Goal: Communication & Community: Participate in discussion

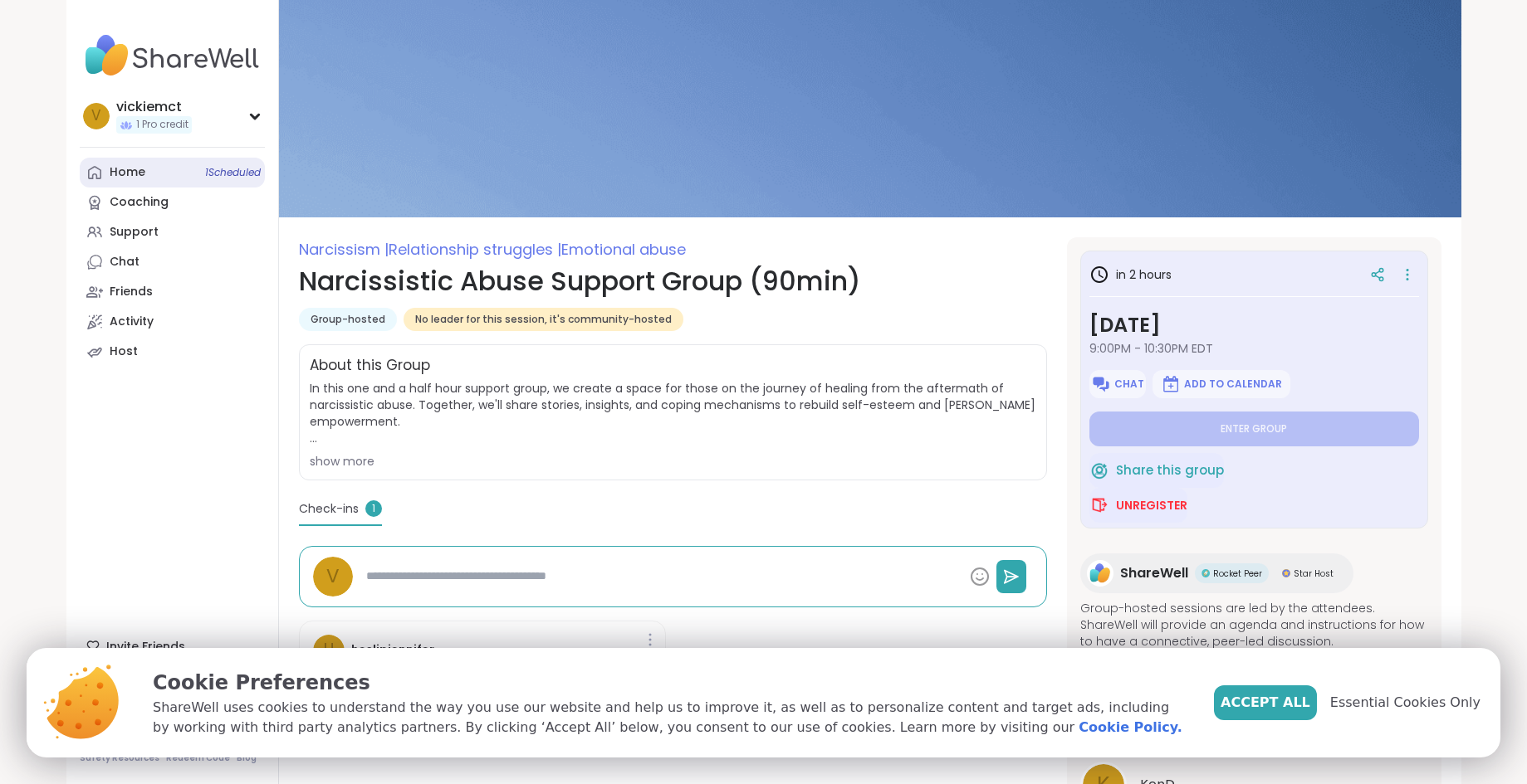
click at [226, 177] on span "1 Scheduled" at bounding box center [232, 172] width 56 height 14
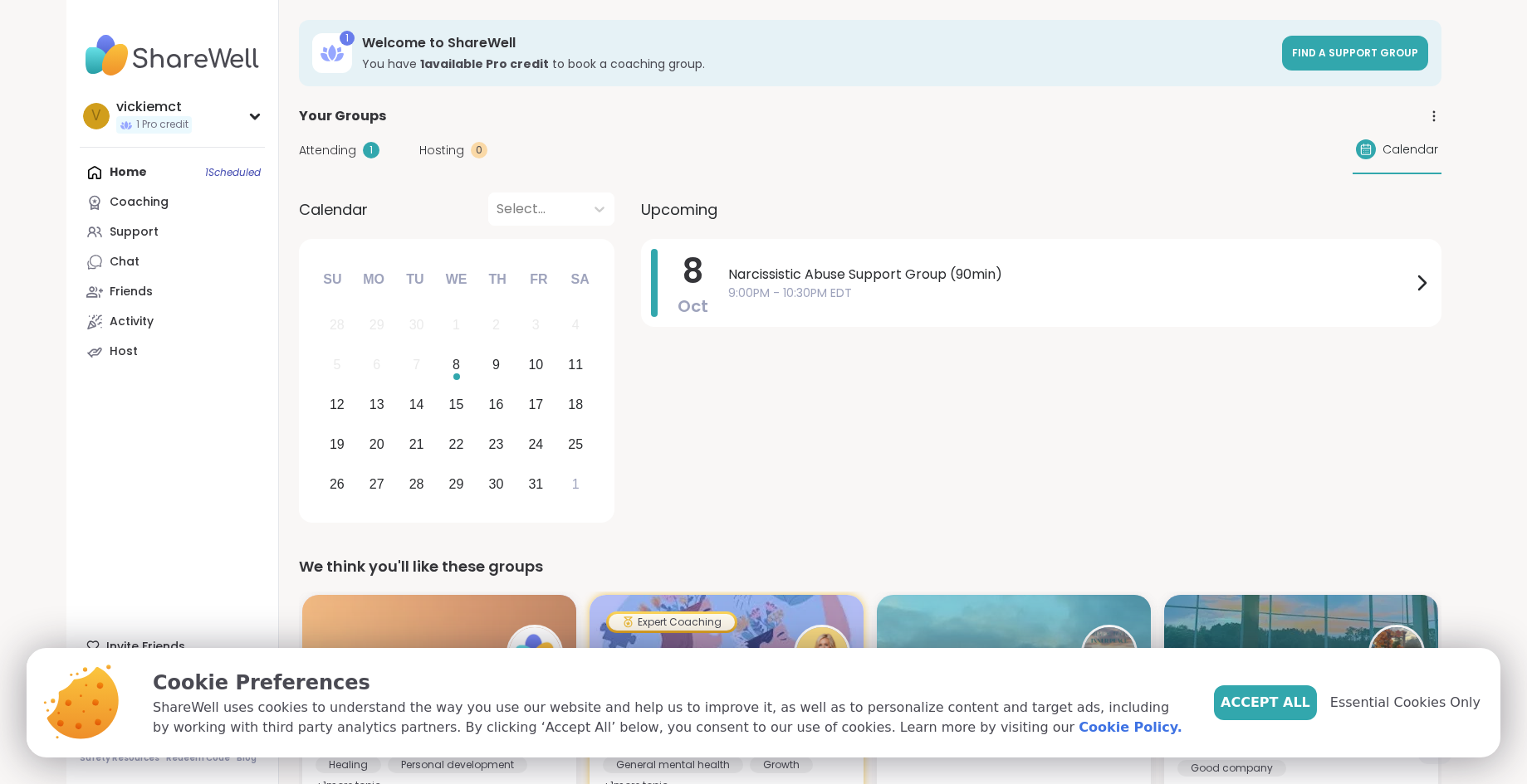
click at [123, 170] on div "Home 1 Scheduled Coaching Support Chat Friends Activity Host" at bounding box center [172, 262] width 185 height 209
click at [105, 230] on link "Support" at bounding box center [172, 232] width 185 height 29
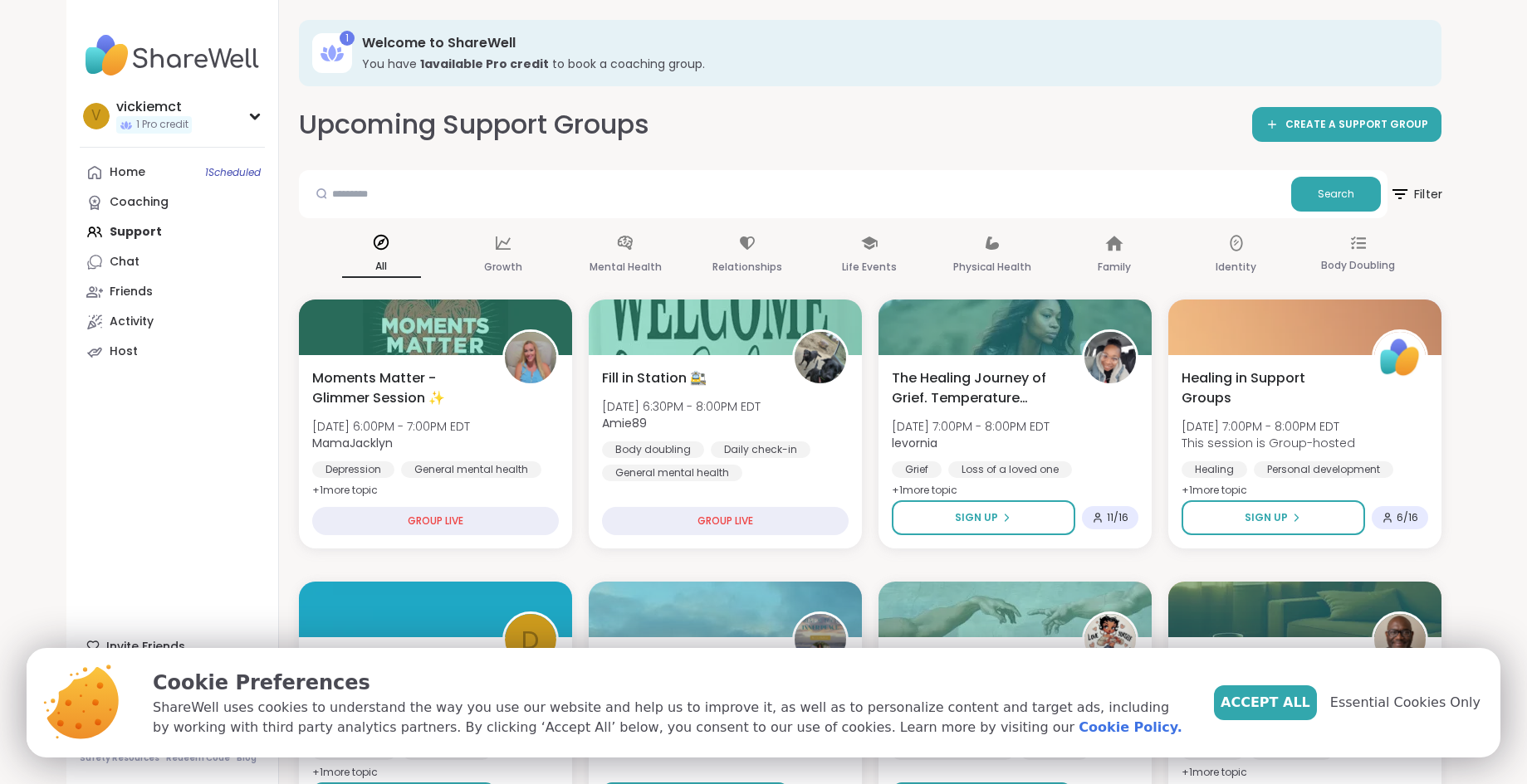
click at [1401, 196] on icon at bounding box center [1399, 193] width 21 height 21
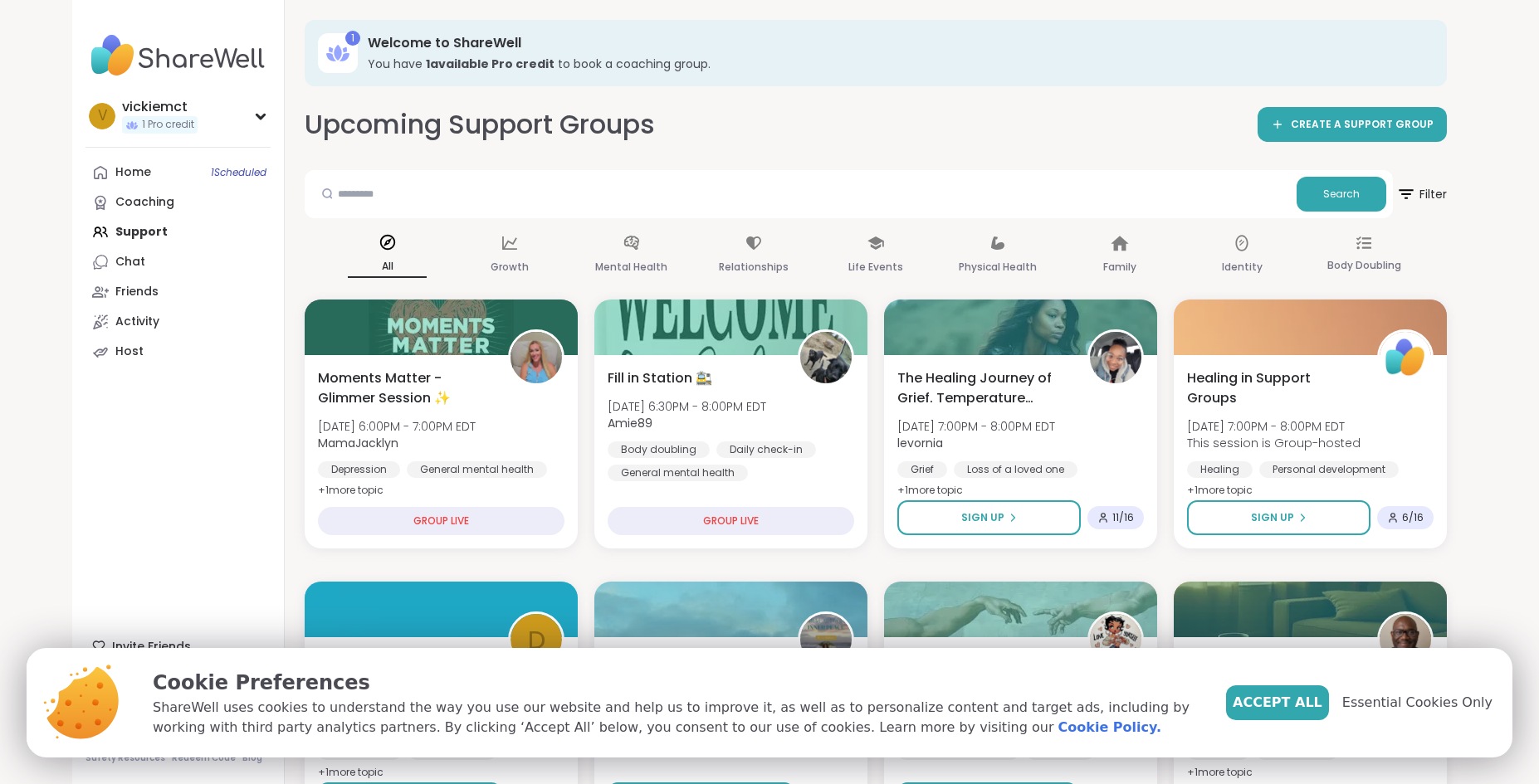
click at [984, 32] on div "1 Welcome to ShareWell You have 1 available Pro credit to book a coaching group." at bounding box center [876, 53] width 1143 height 67
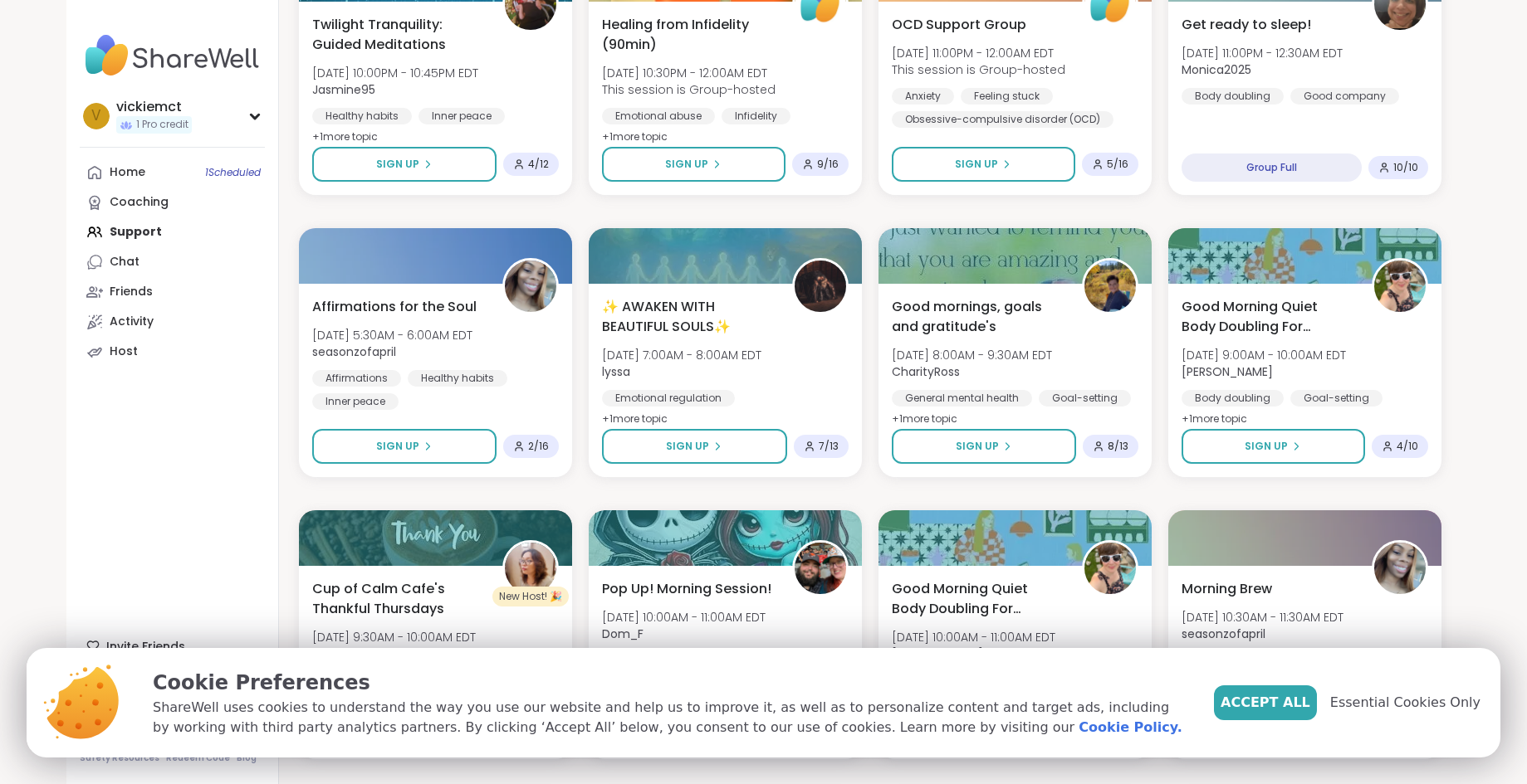
scroll to position [1767, 0]
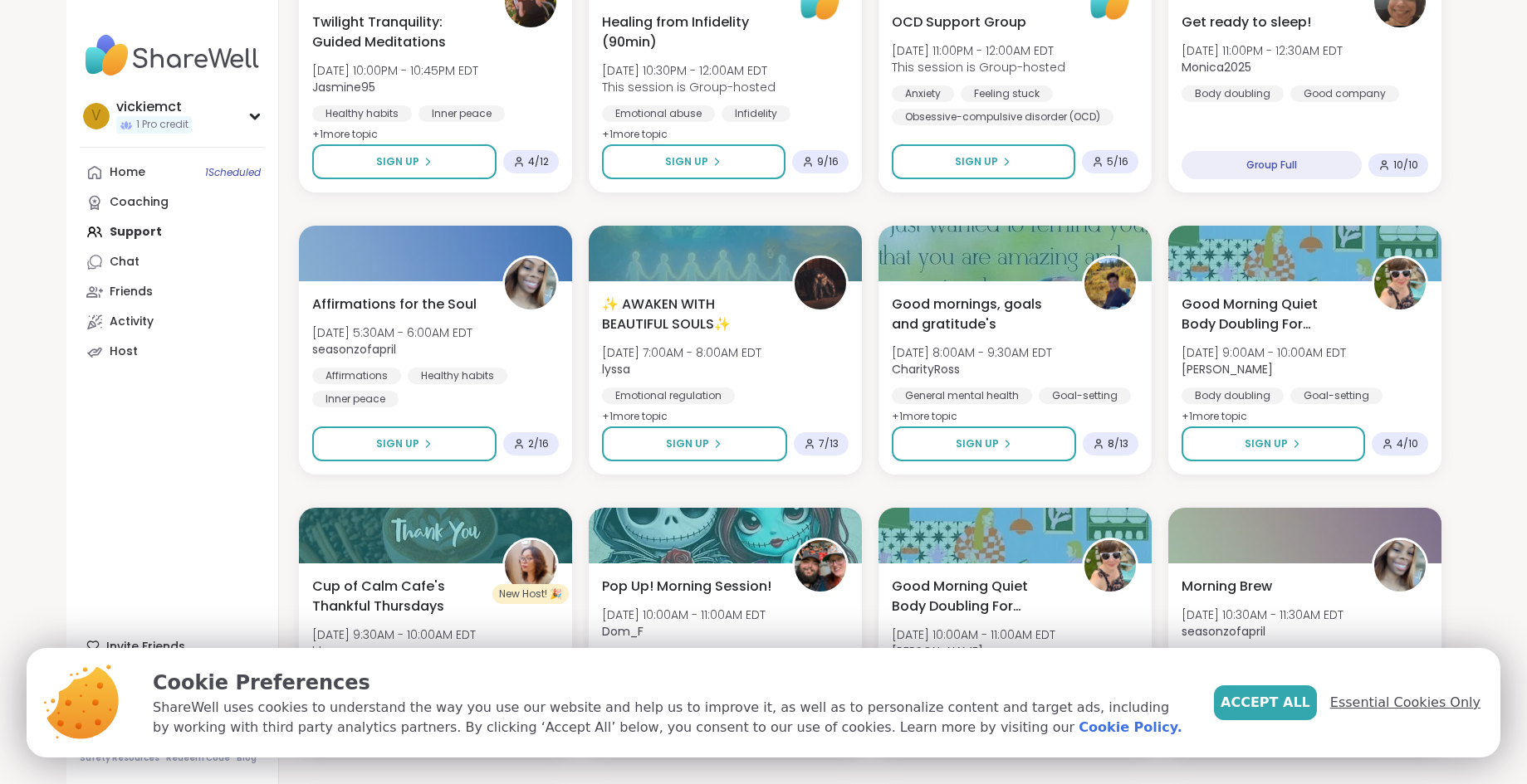
click at [1411, 707] on span "Essential Cookies Only" at bounding box center [1404, 703] width 150 height 20
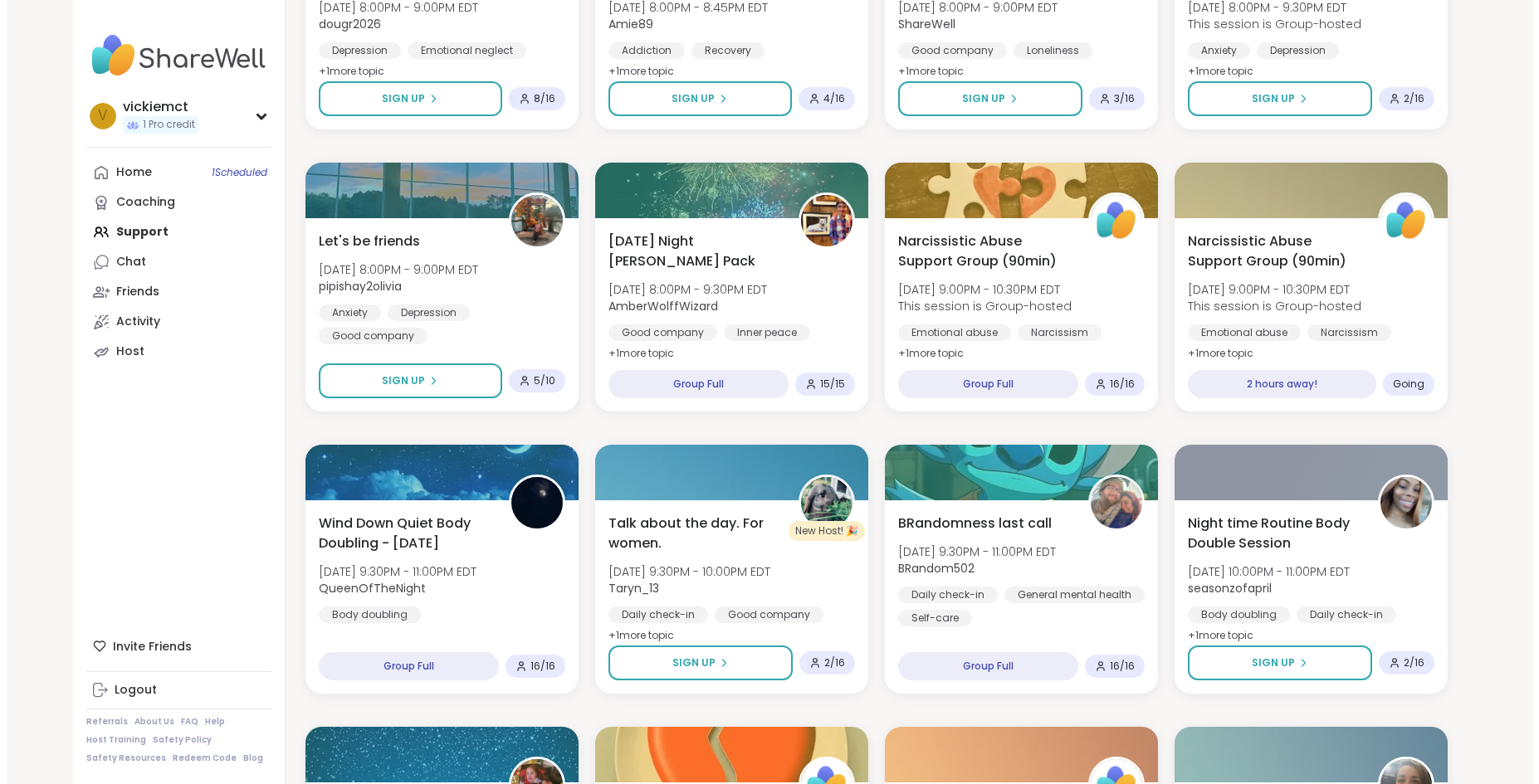
scroll to position [974, 0]
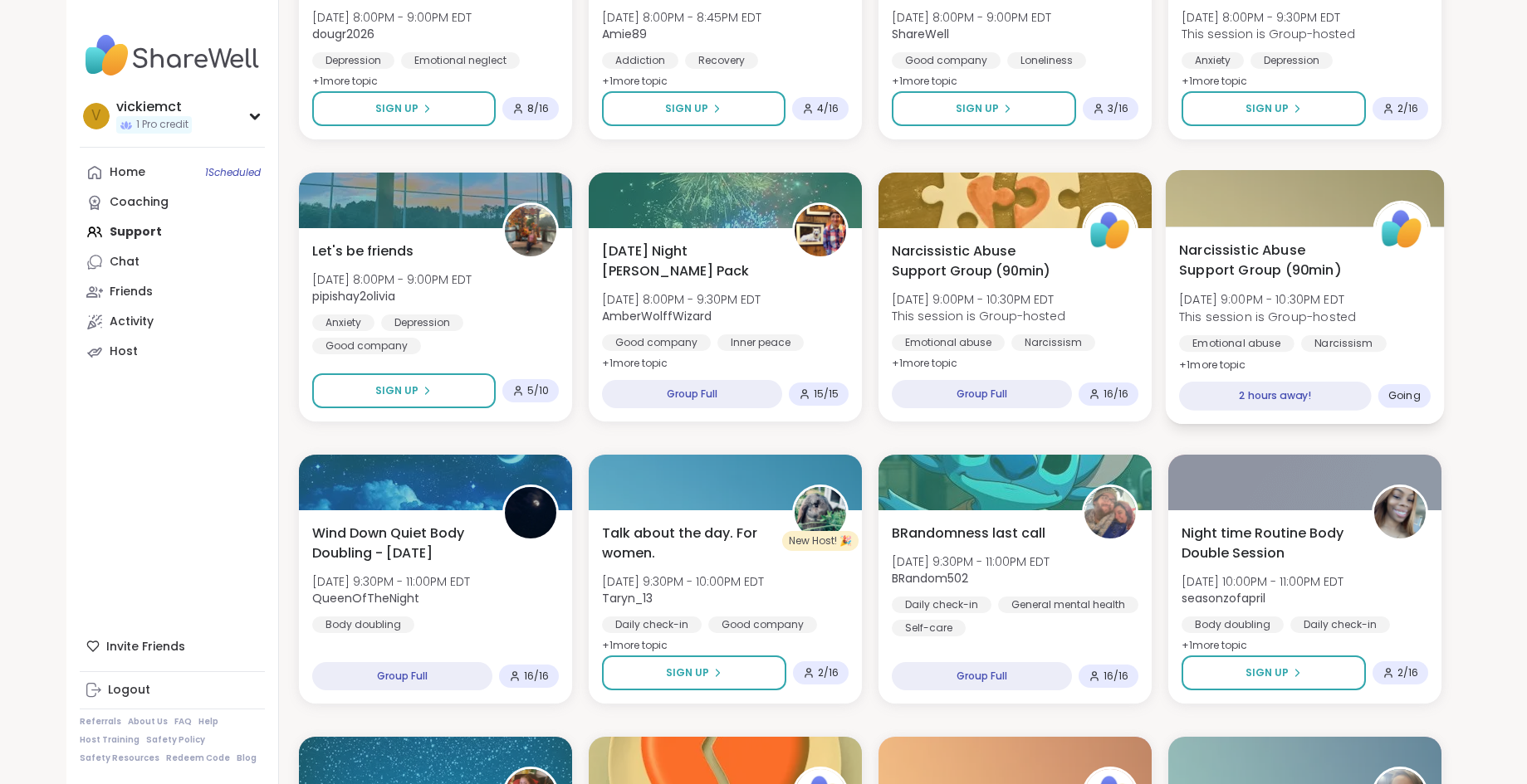
click at [1401, 398] on span "Going" at bounding box center [1403, 396] width 32 height 14
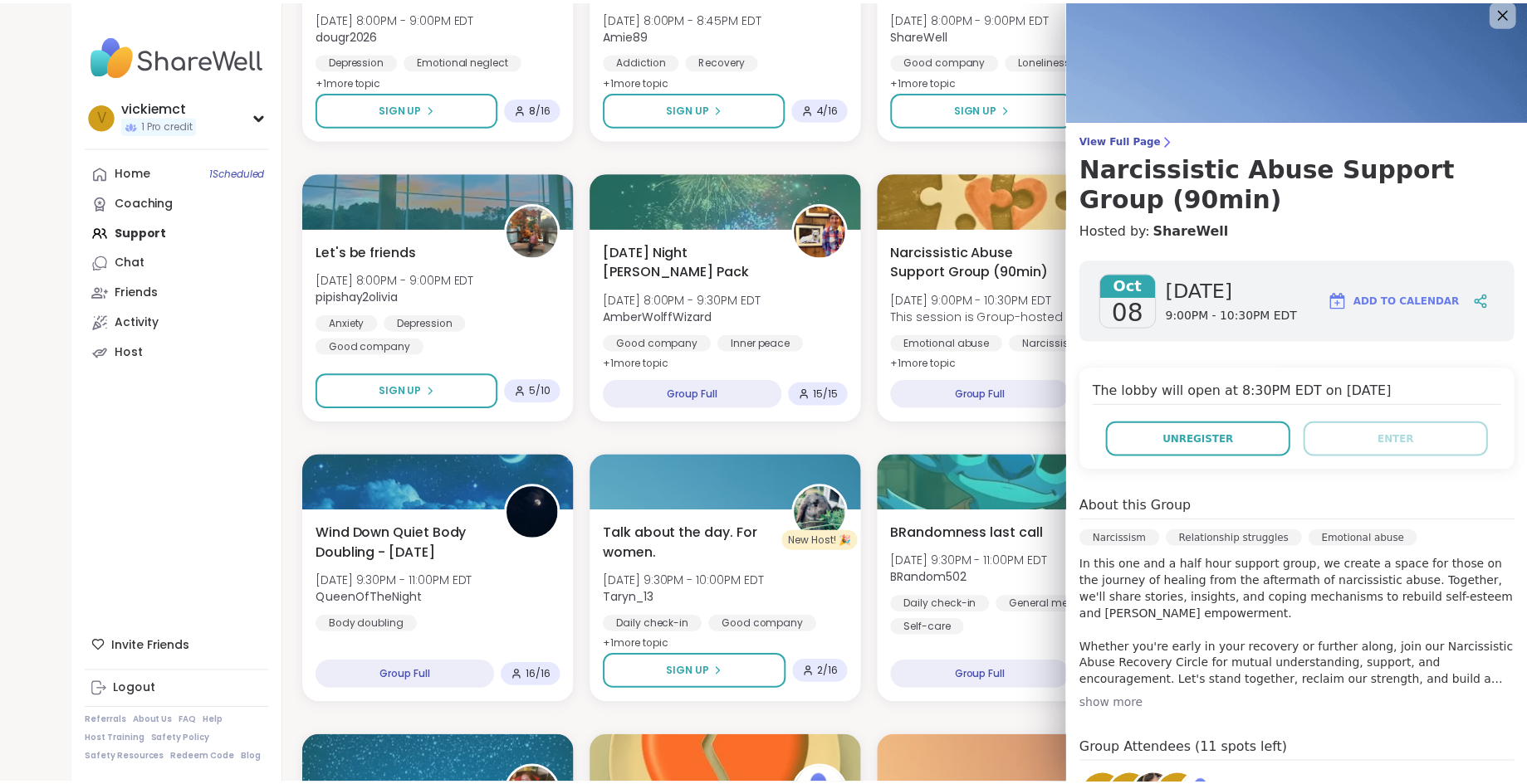
scroll to position [0, 0]
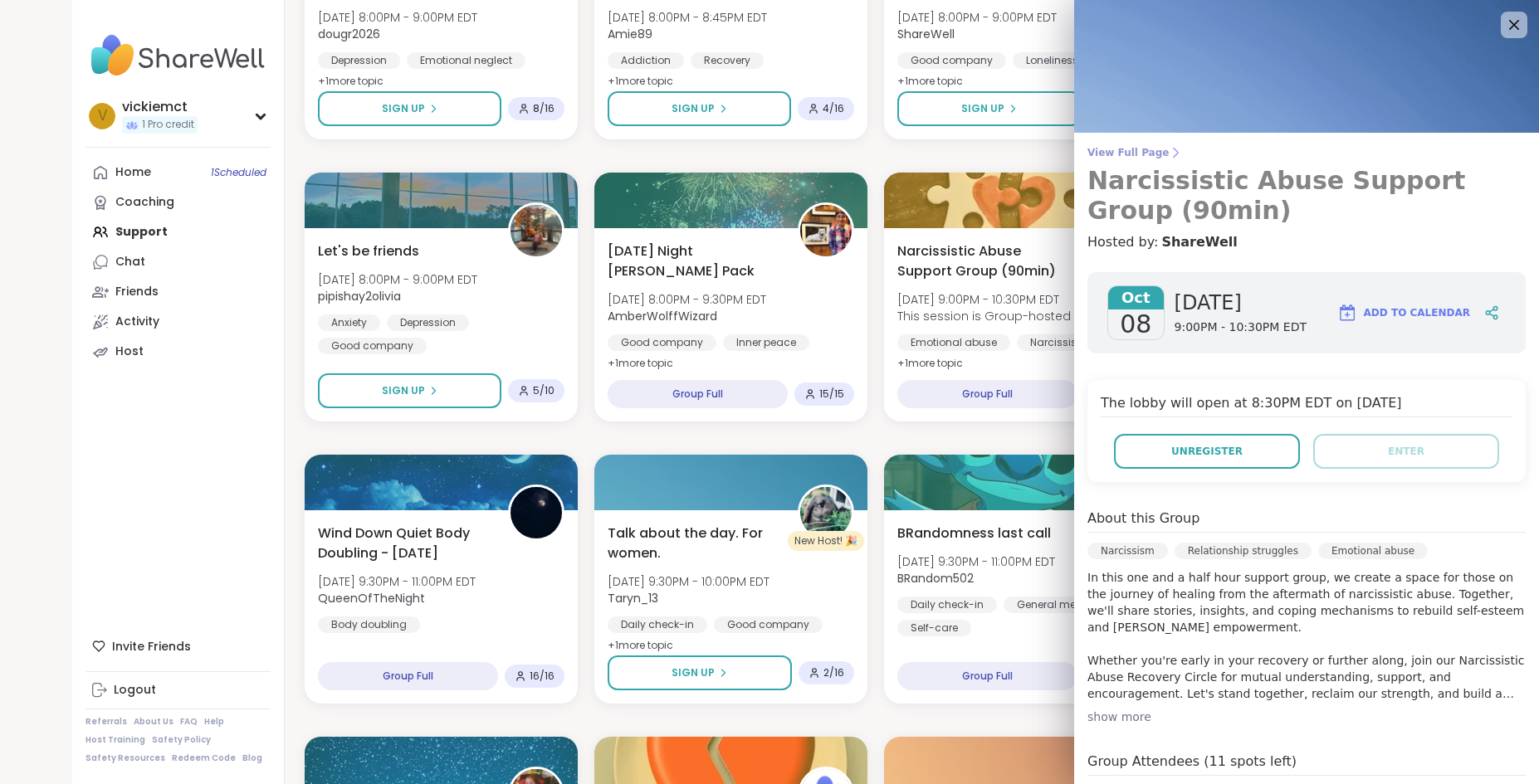
click at [1110, 153] on span "View Full Page" at bounding box center [1307, 153] width 438 height 14
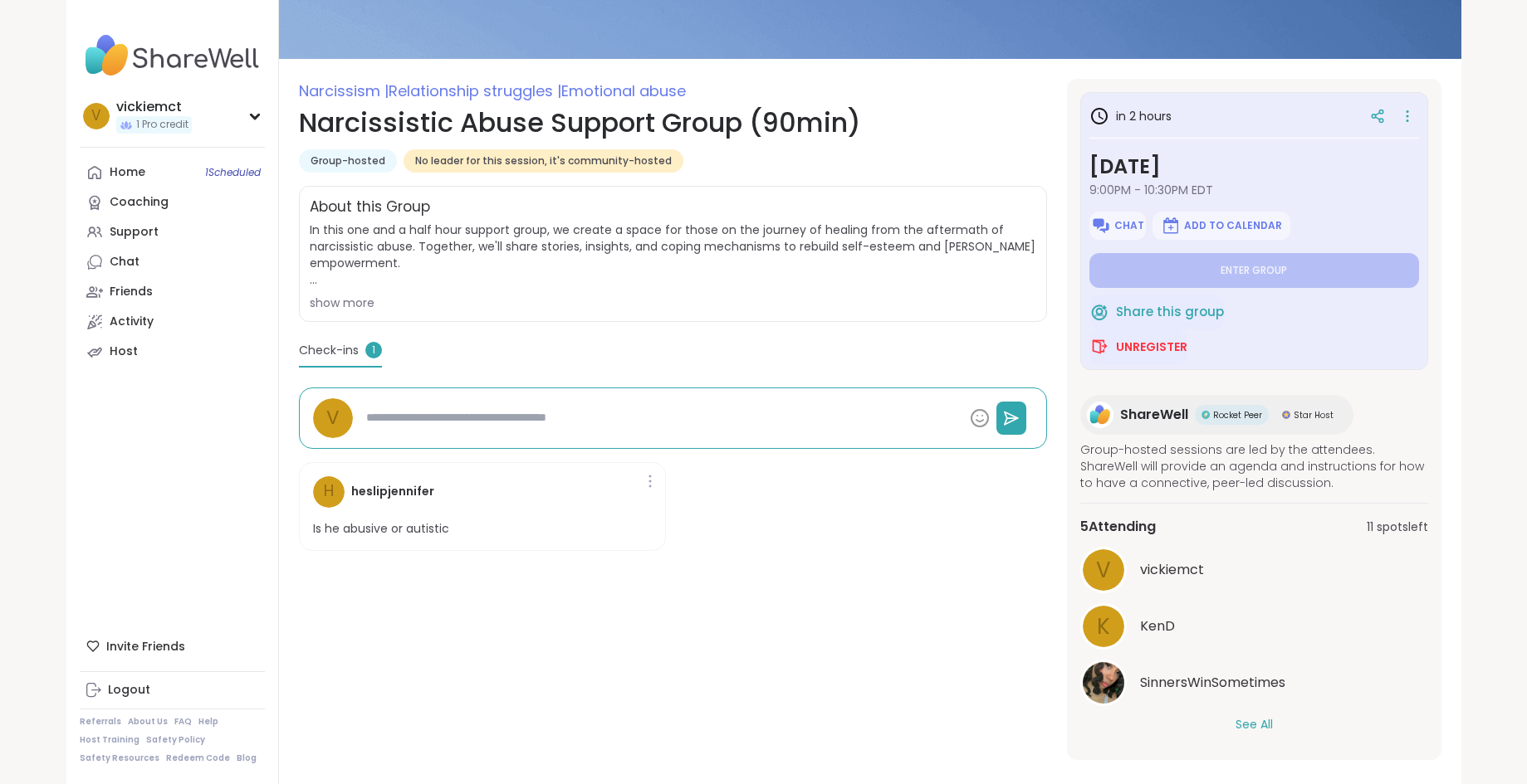
scroll to position [181, 0]
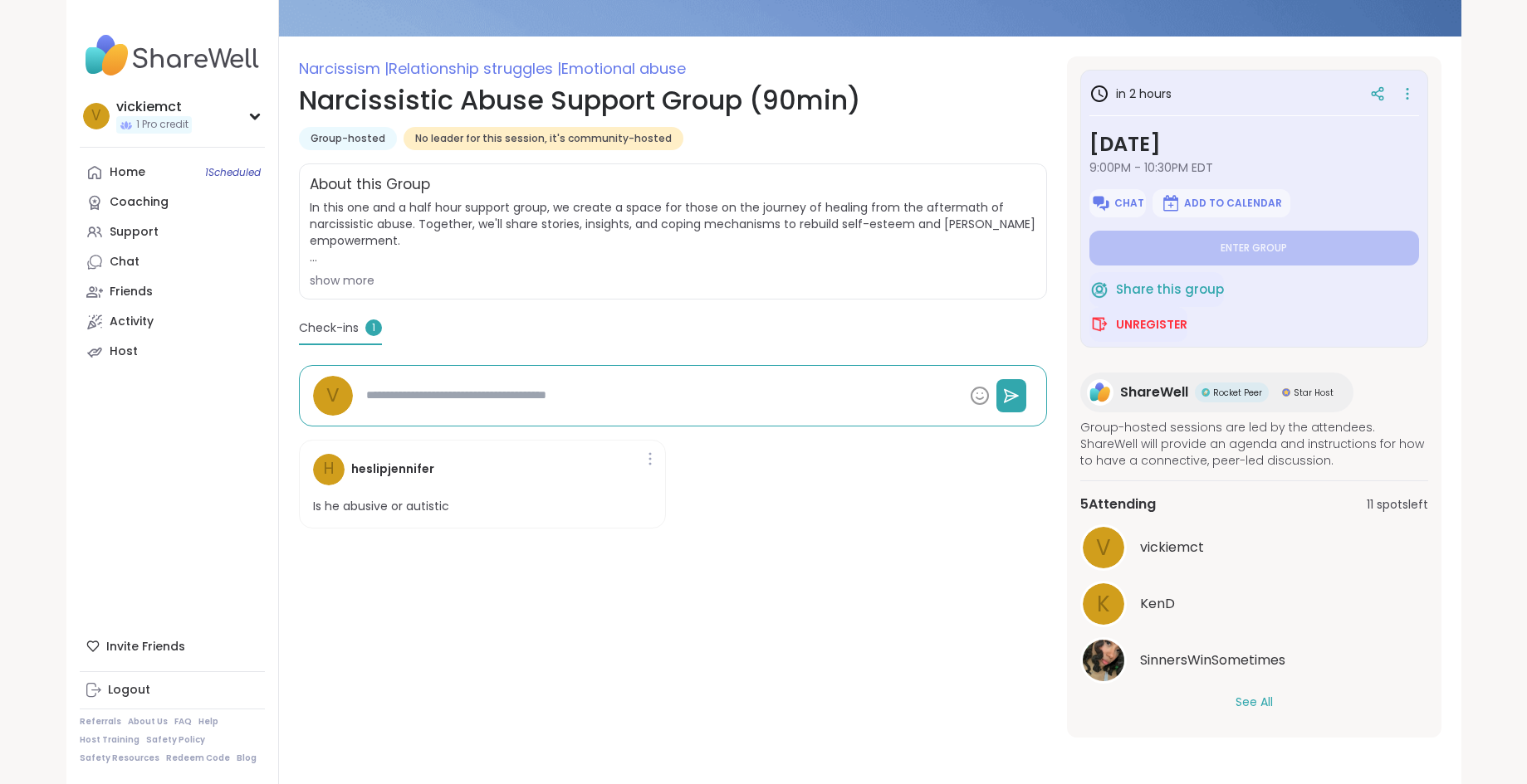
click at [1249, 703] on button "See All" at bounding box center [1254, 703] width 37 height 18
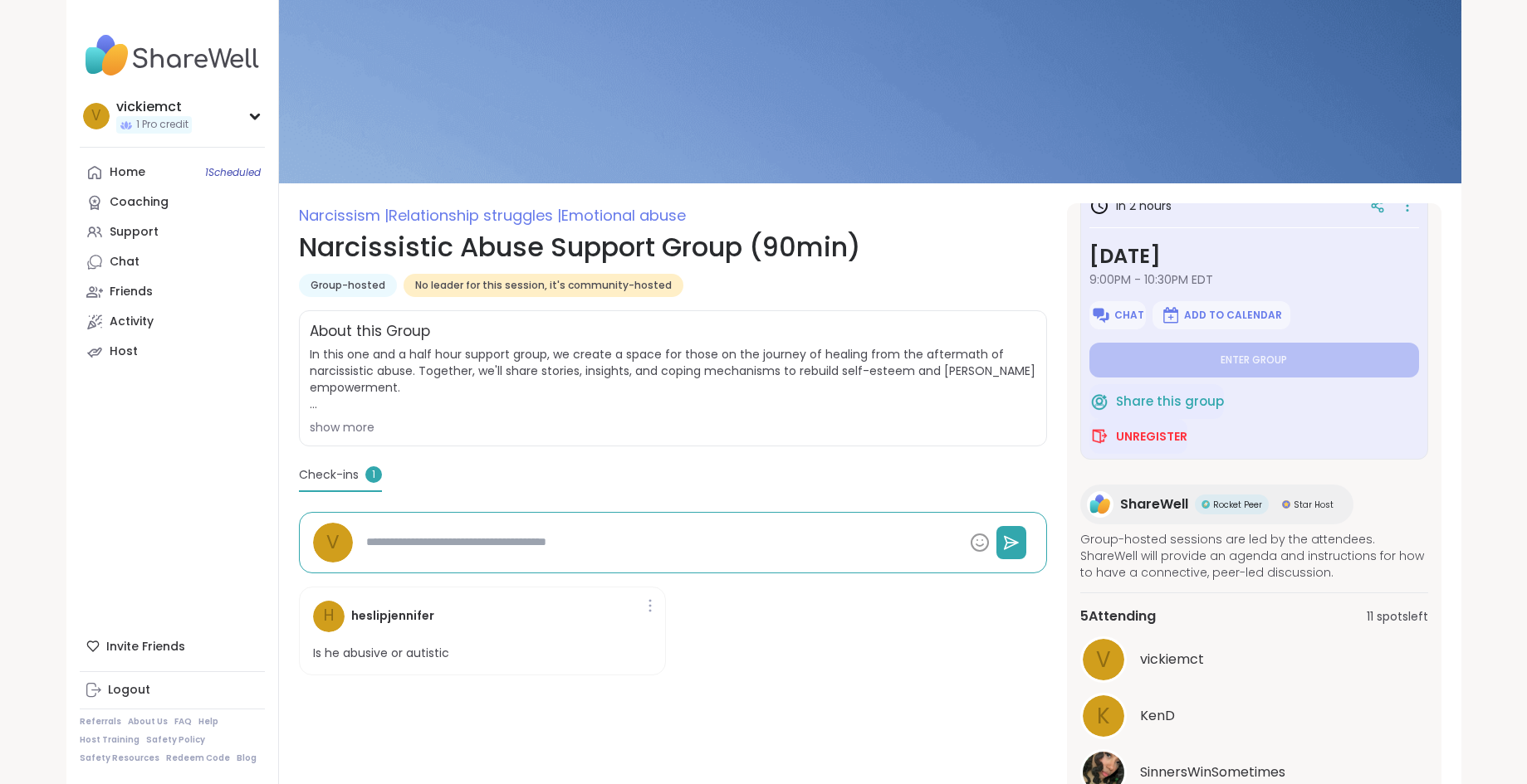
scroll to position [0, 0]
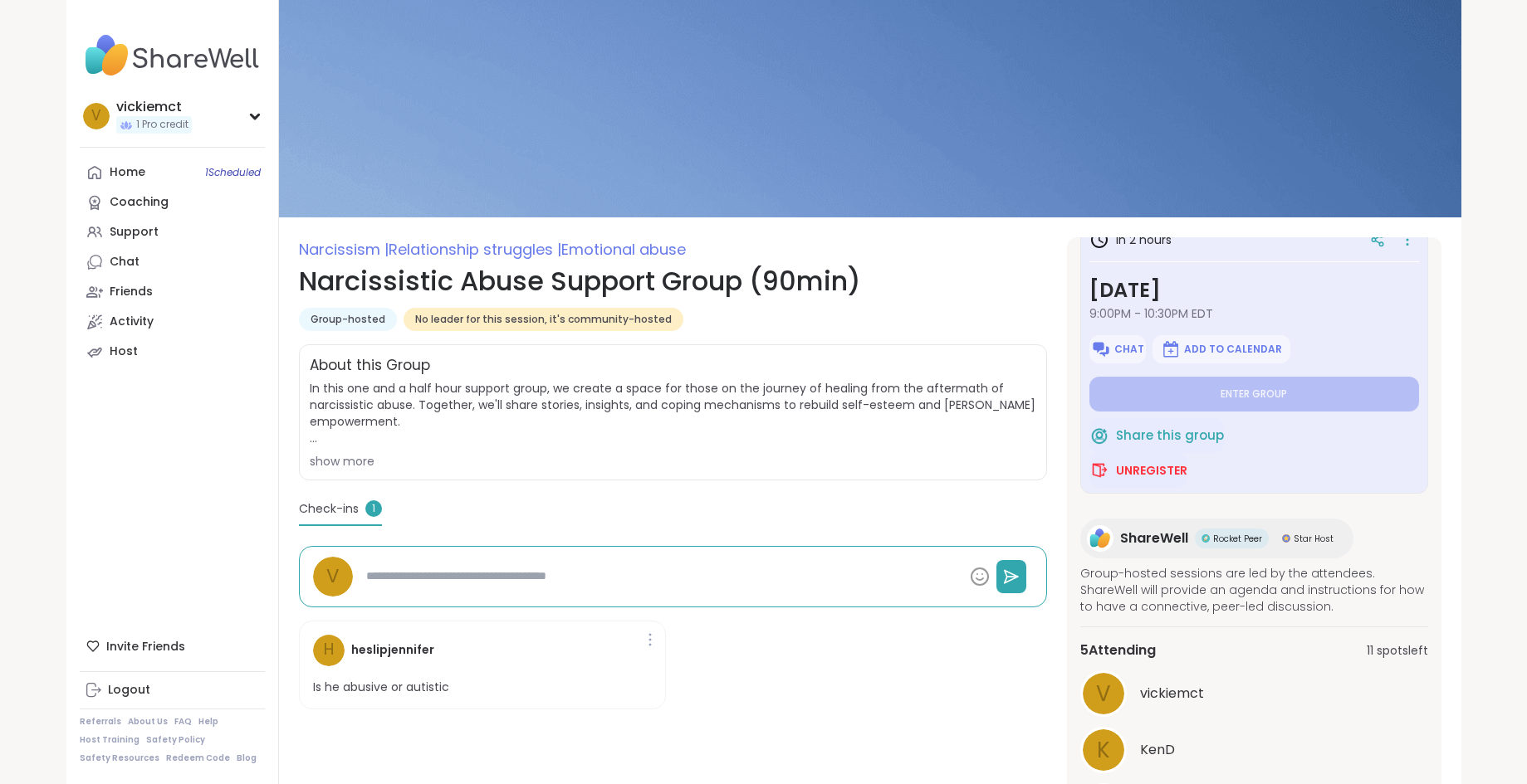
click at [350, 513] on span "Check-ins" at bounding box center [328, 510] width 60 height 18
click at [351, 464] on div "show more" at bounding box center [672, 461] width 726 height 17
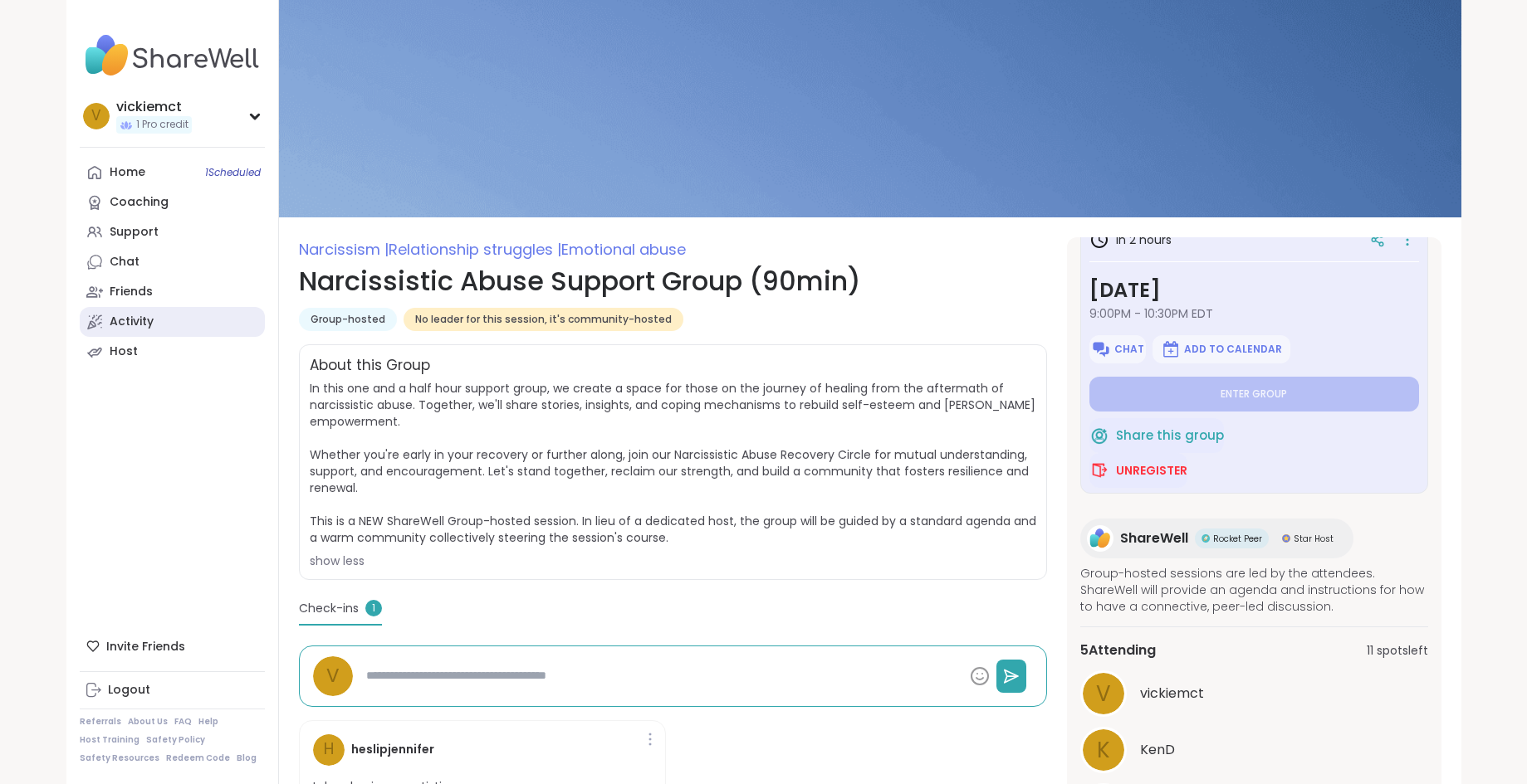
click at [144, 322] on div "Activity" at bounding box center [131, 321] width 44 height 17
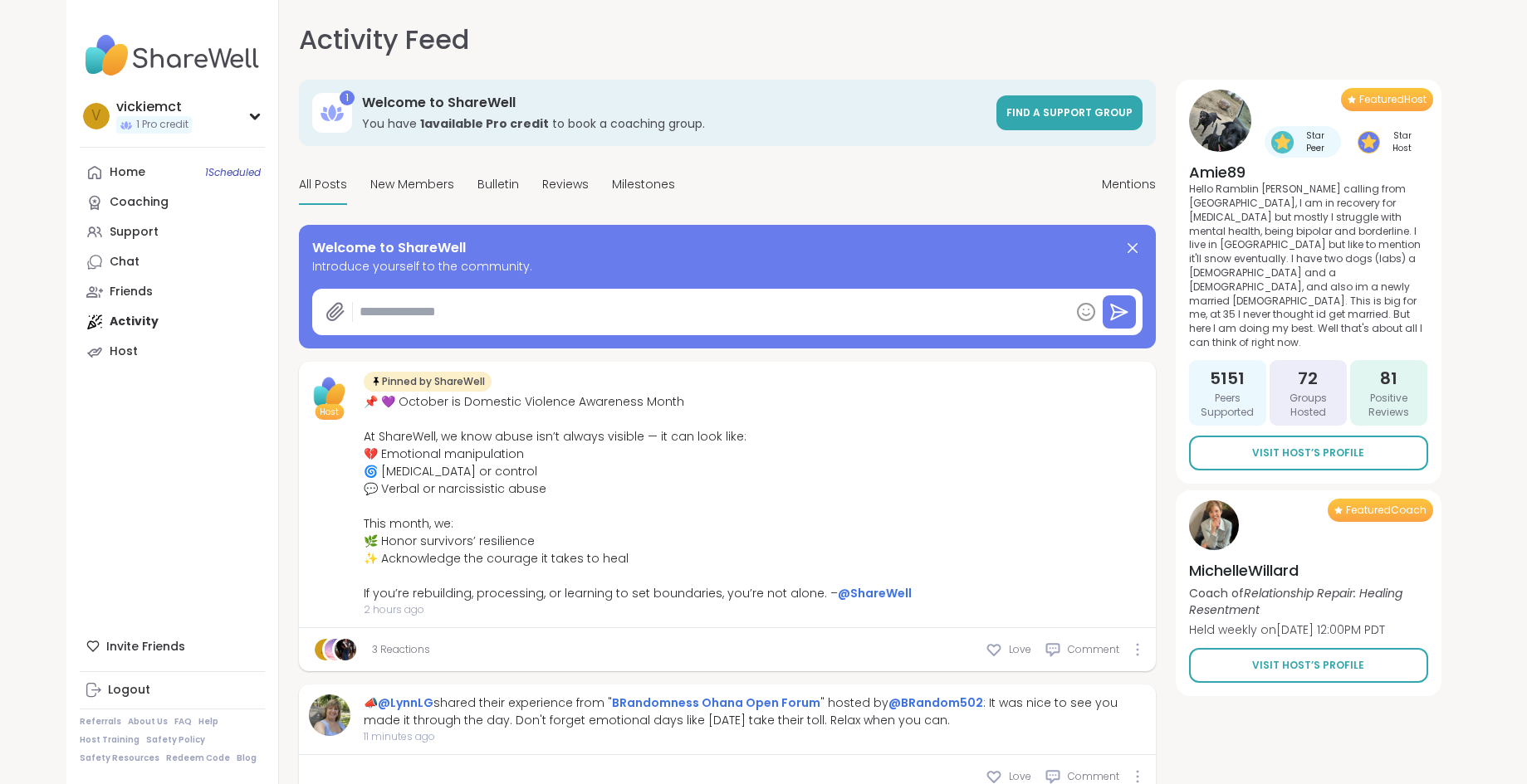
click at [1483, 557] on div "vickiemct 1 Pro credit v vickiemct 1 Pro credit Profile Membership Settings Hel…" at bounding box center [764, 411] width 1527 height 821
click at [556, 187] on span "Reviews" at bounding box center [565, 185] width 46 height 18
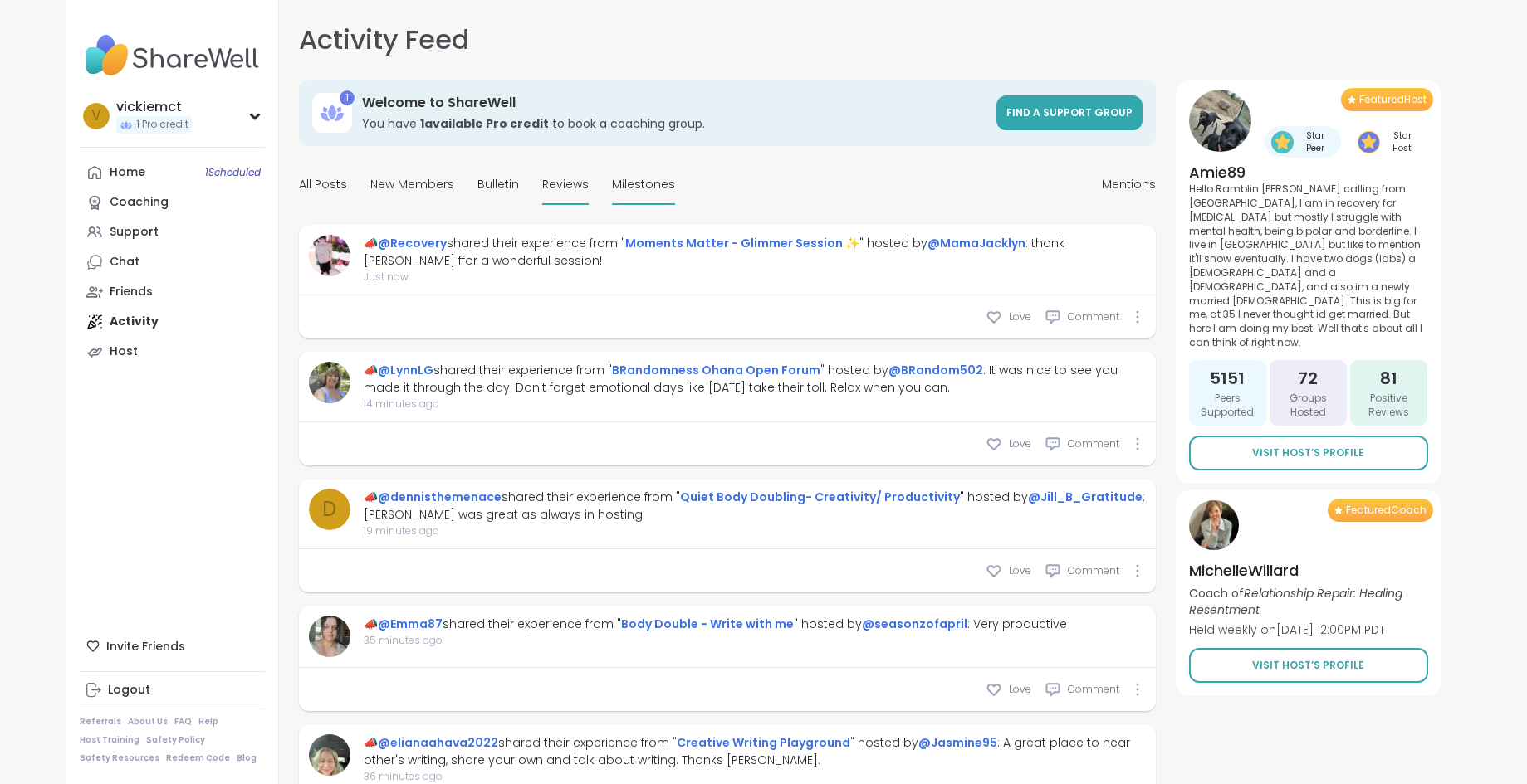
click at [643, 182] on span "Milestones" at bounding box center [643, 185] width 63 height 18
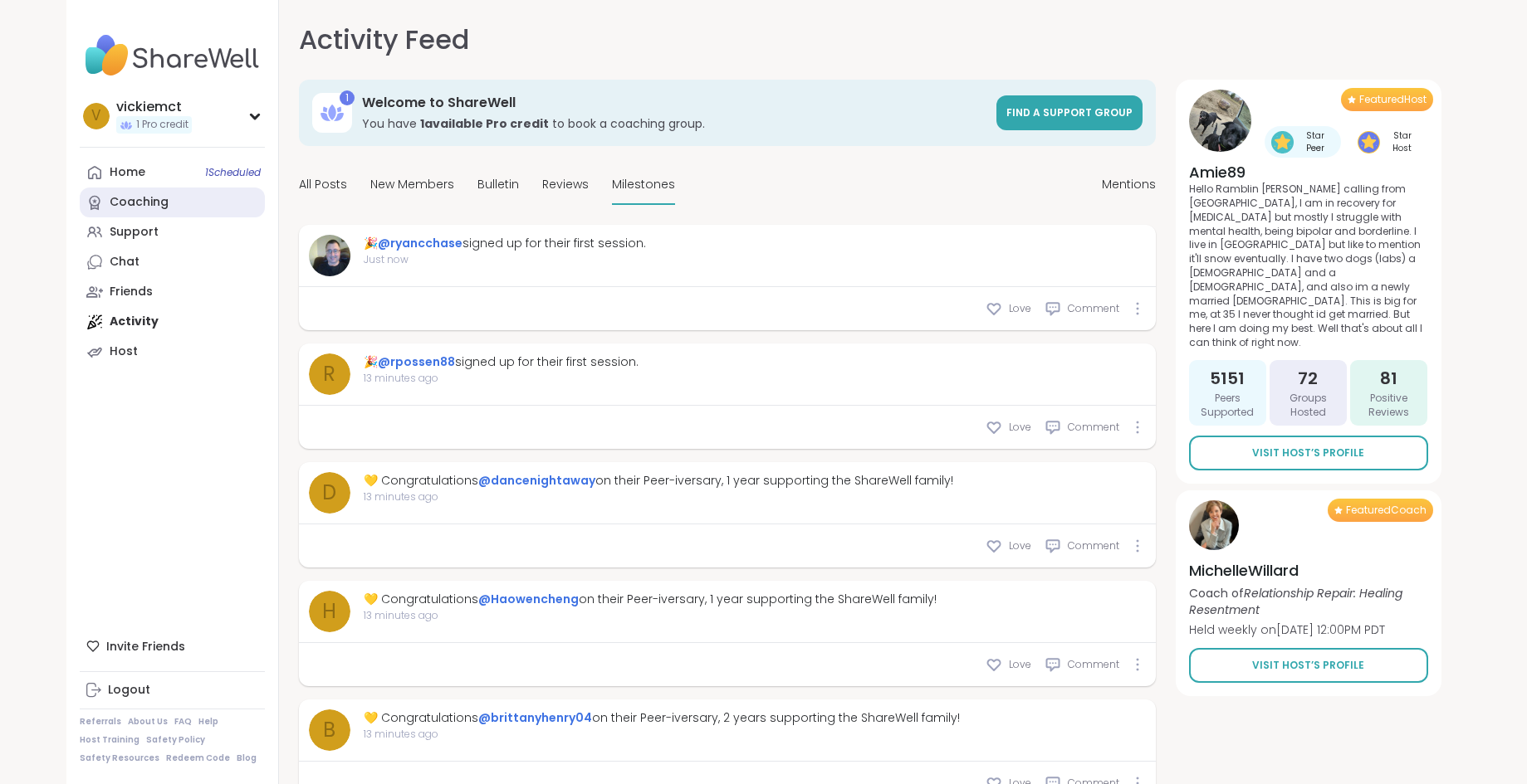
click at [138, 204] on div "Coaching" at bounding box center [139, 202] width 59 height 17
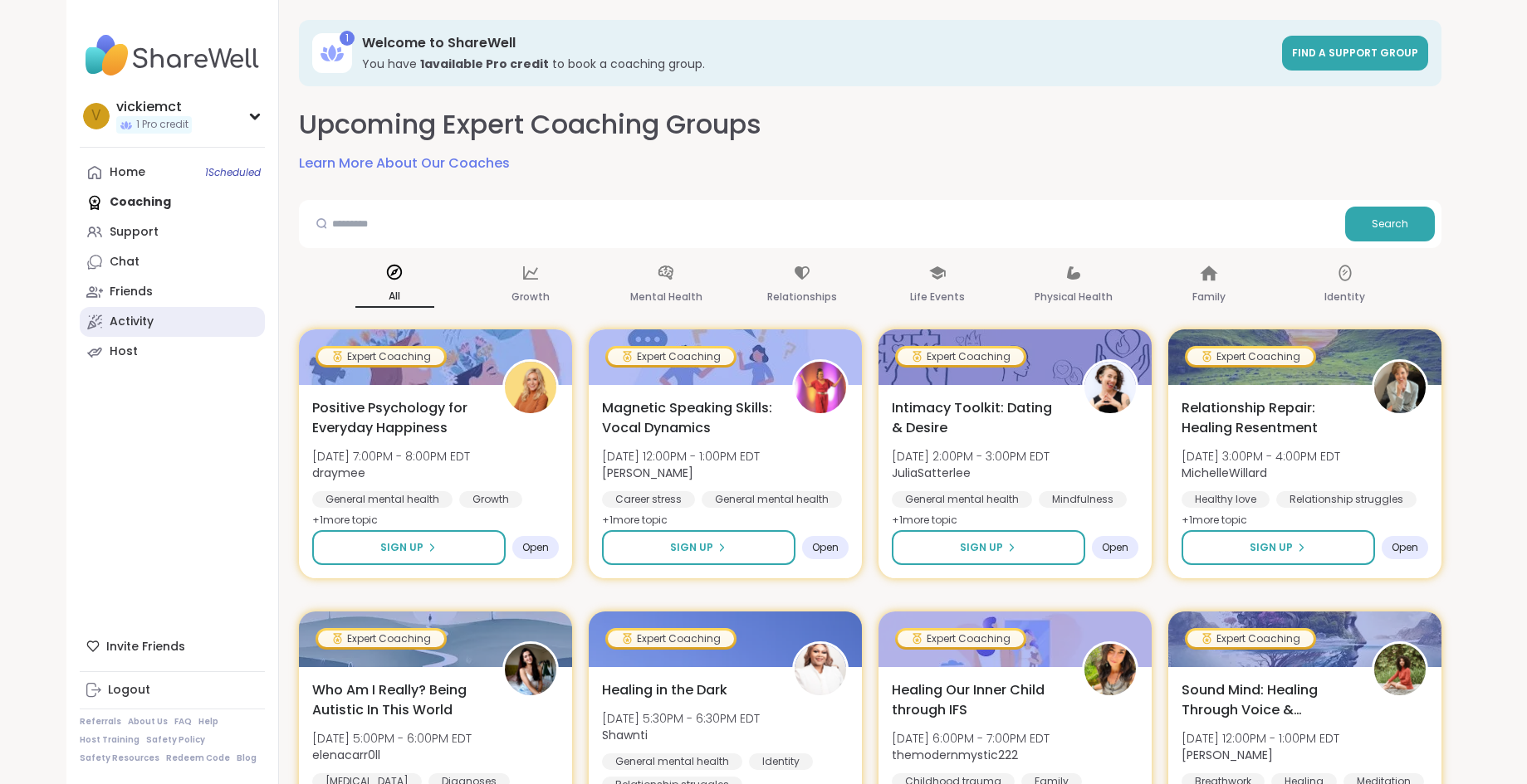
click at [123, 318] on div "Activity" at bounding box center [131, 321] width 44 height 17
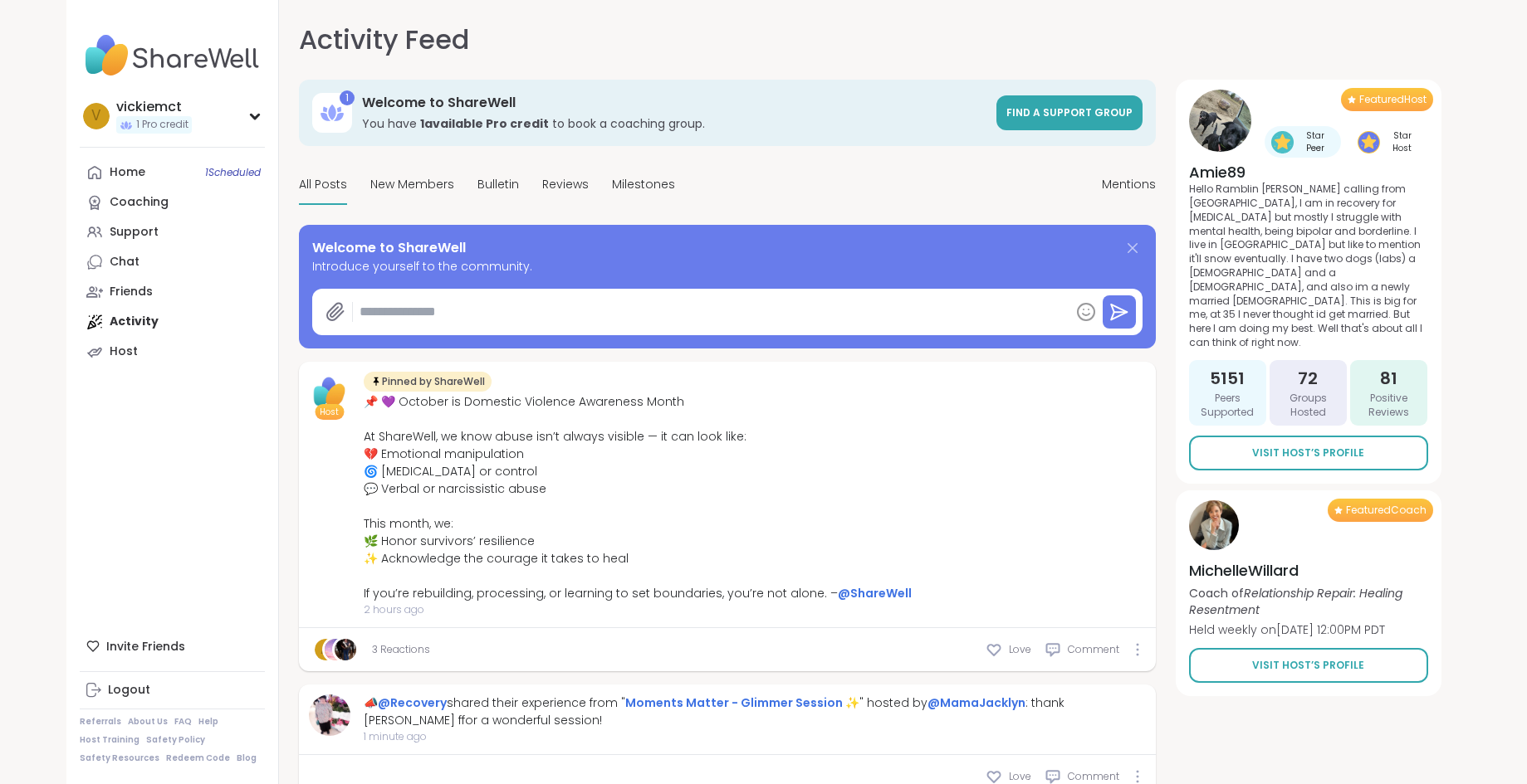
click at [1132, 249] on icon at bounding box center [1132, 248] width 10 height 10
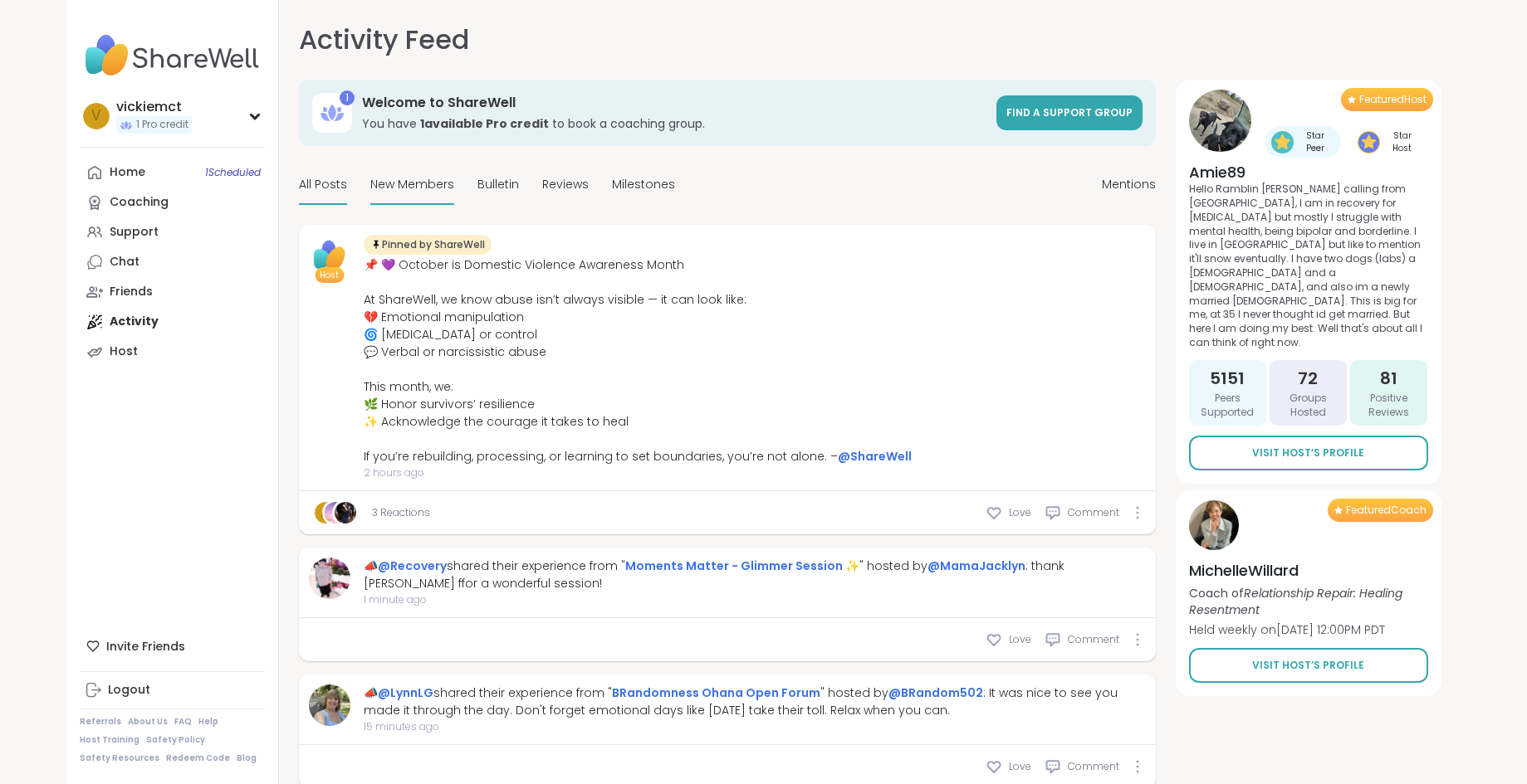
click at [412, 185] on span "New Members" at bounding box center [413, 185] width 84 height 18
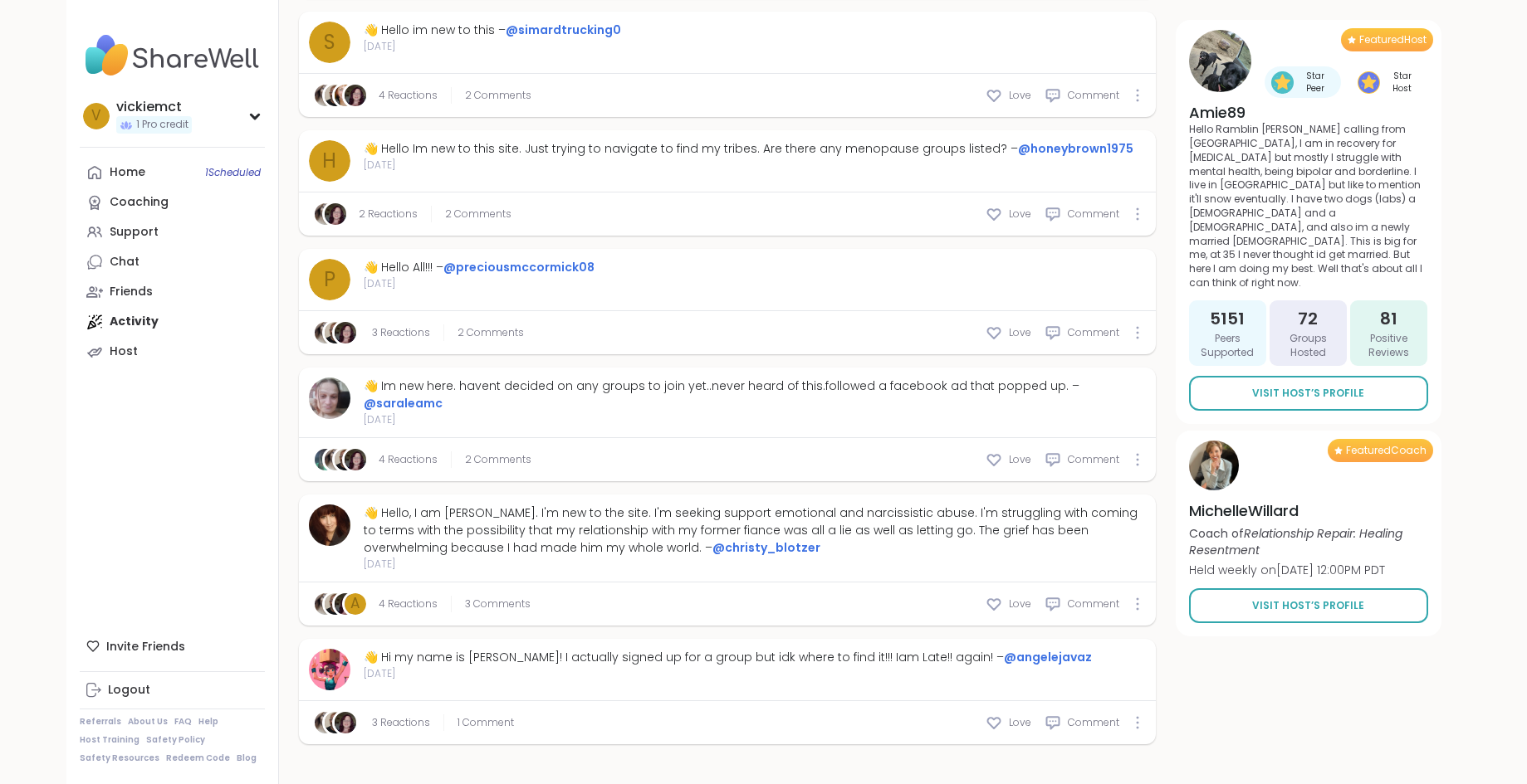
scroll to position [4485, 0]
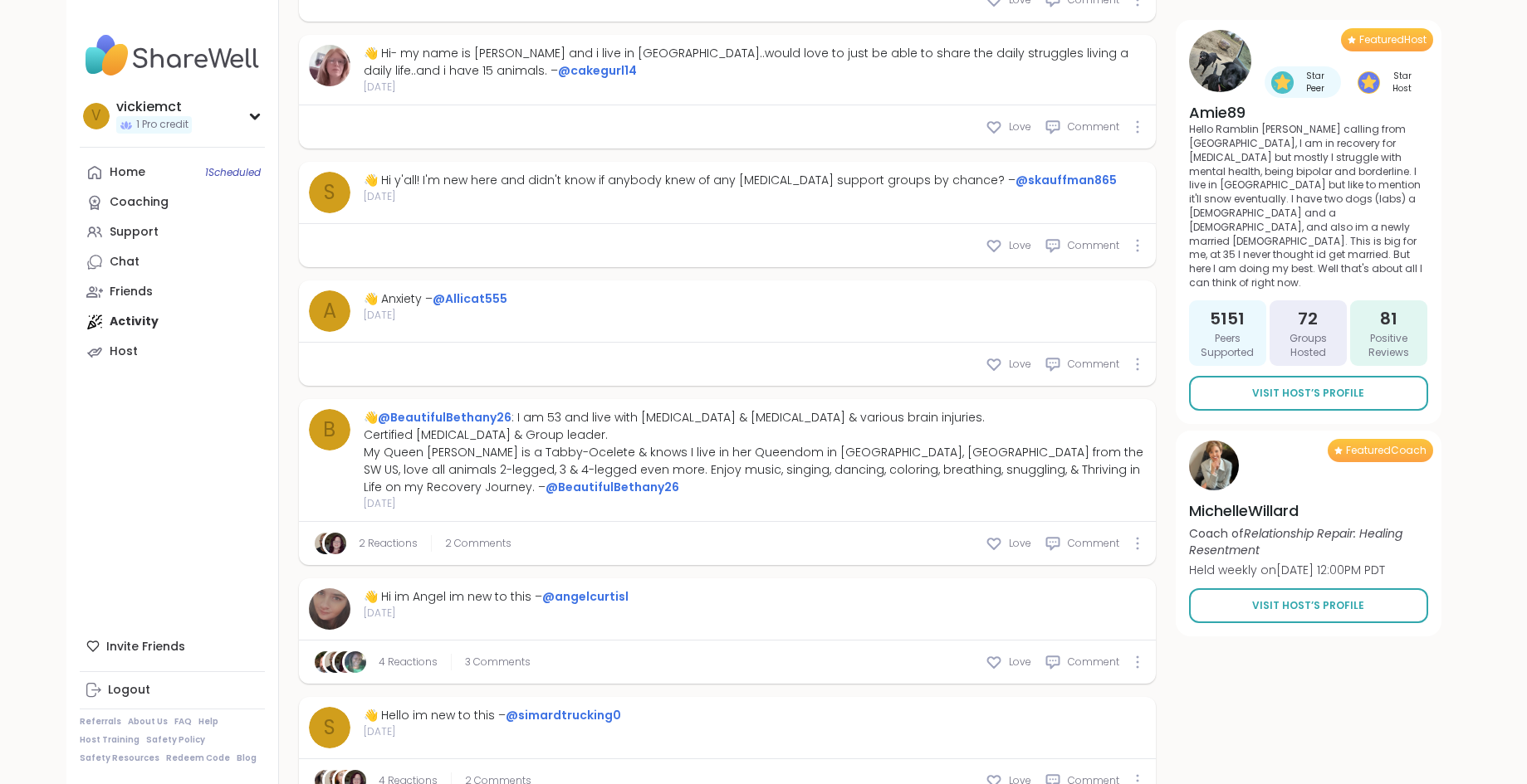
type textarea "*"
